Goal: Task Accomplishment & Management: Manage account settings

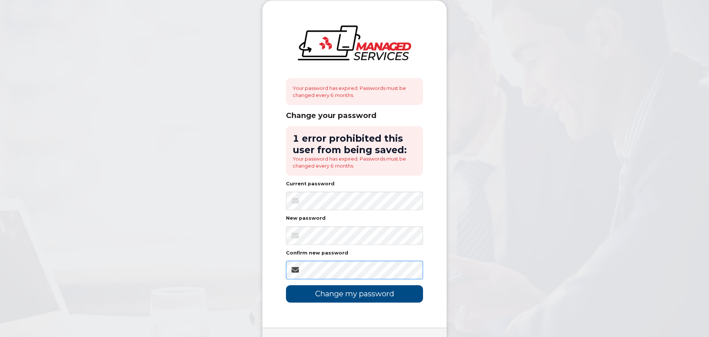
click at [286, 285] on input "Change my password" at bounding box center [354, 293] width 137 height 17
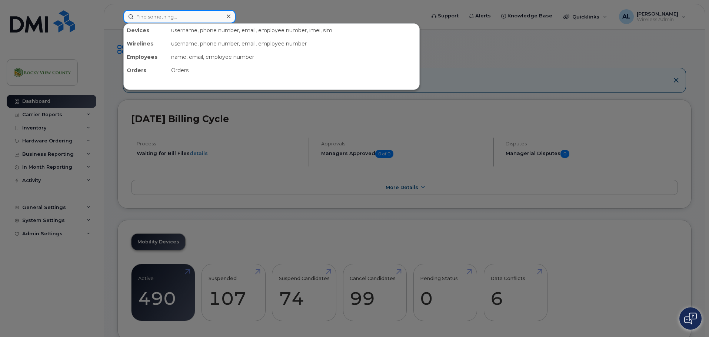
click at [153, 21] on input at bounding box center [179, 16] width 112 height 13
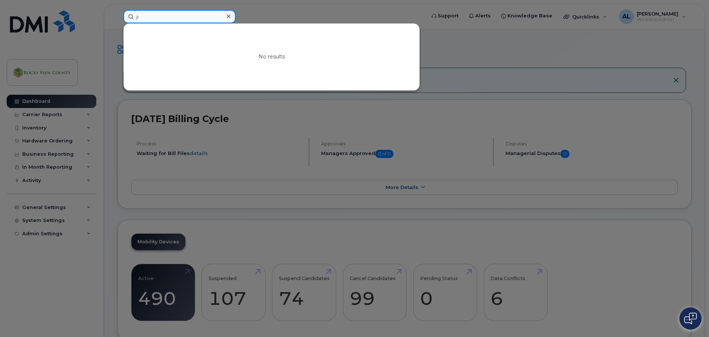
type input "j"
type input "w"
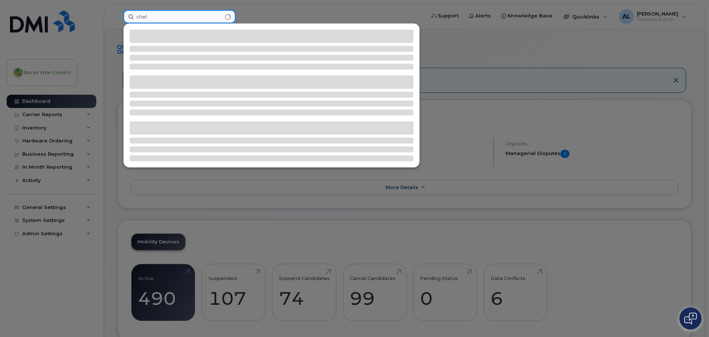
type input "chel"
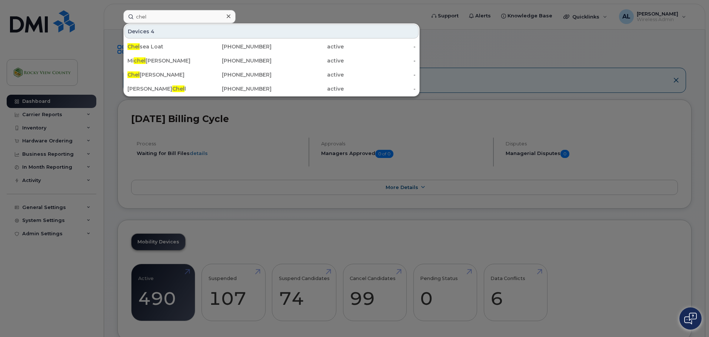
click at [589, 47] on div at bounding box center [354, 168] width 709 height 337
